Goal: Transaction & Acquisition: Subscribe to service/newsletter

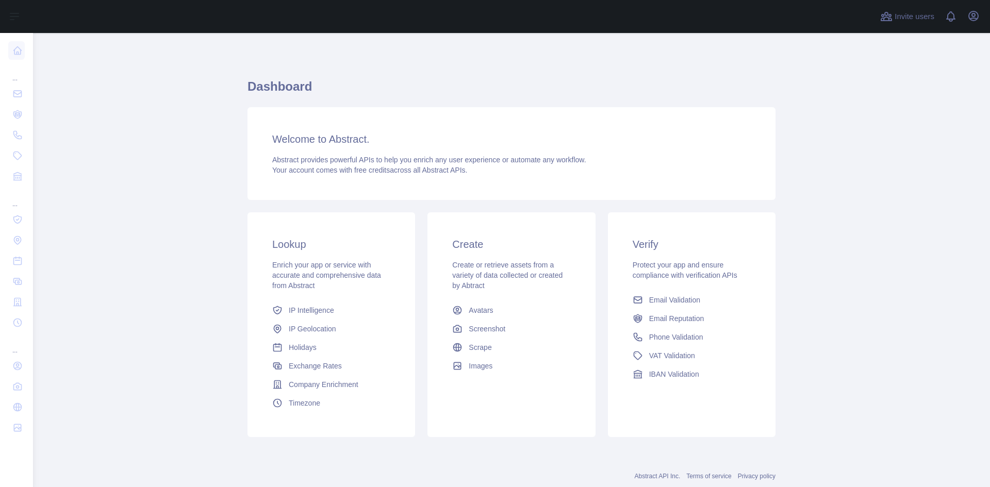
click at [655, 334] on span "Phone Validation" at bounding box center [676, 337] width 54 height 10
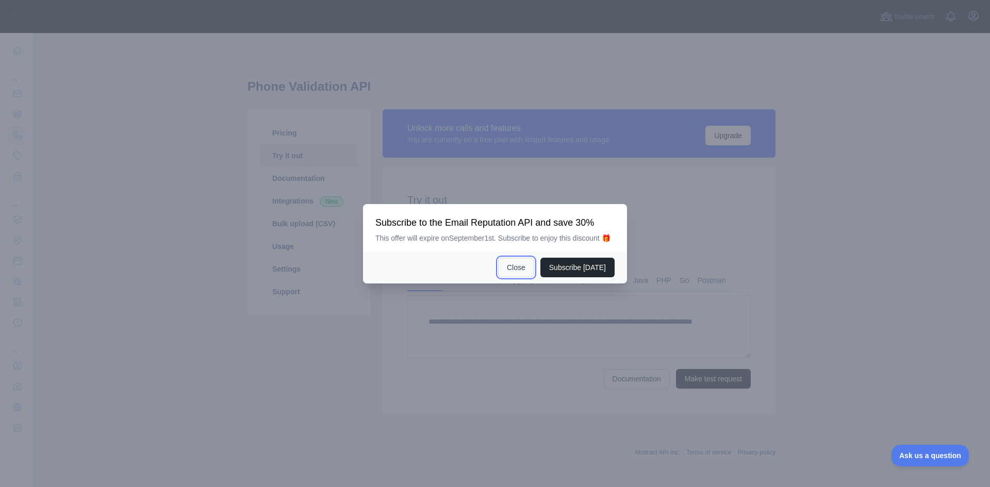
click at [517, 264] on button "Close" at bounding box center [516, 268] width 36 height 20
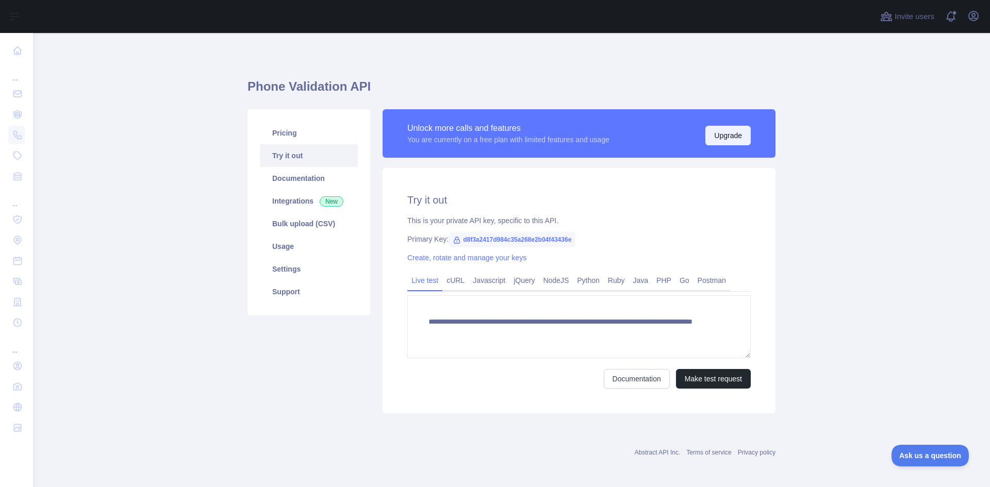
click at [722, 139] on button "Upgrade" at bounding box center [727, 136] width 45 height 20
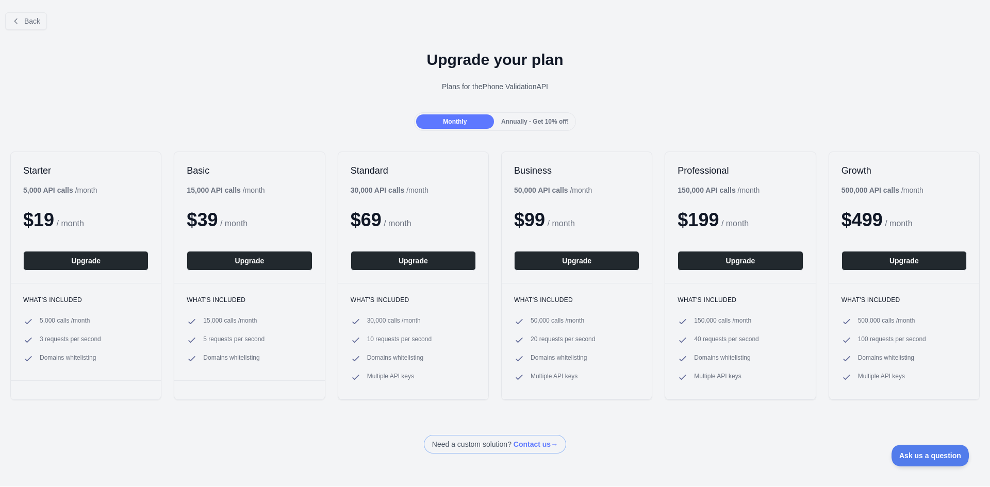
click at [511, 121] on span "Annually - Get 10% off!" at bounding box center [535, 121] width 68 height 7
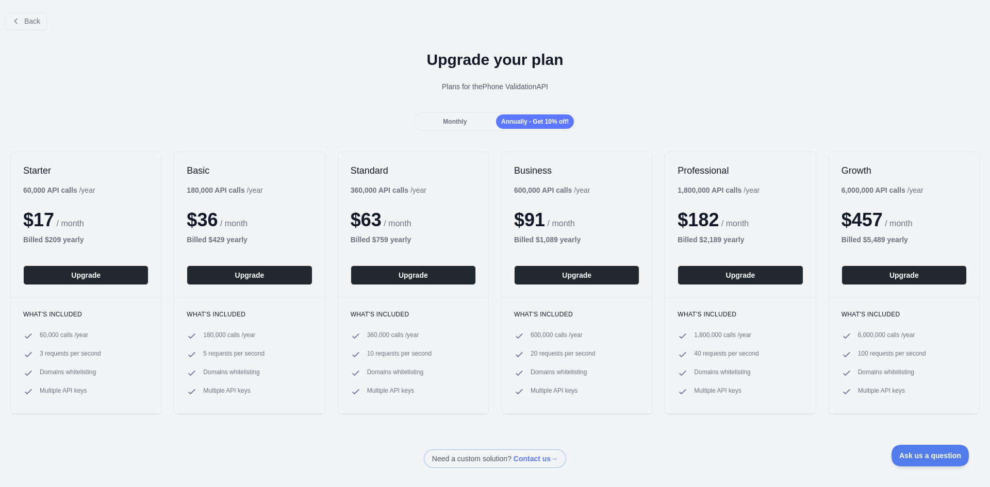
click at [454, 127] on div "Monthly" at bounding box center [455, 121] width 78 height 14
